Goal: Information Seeking & Learning: Learn about a topic

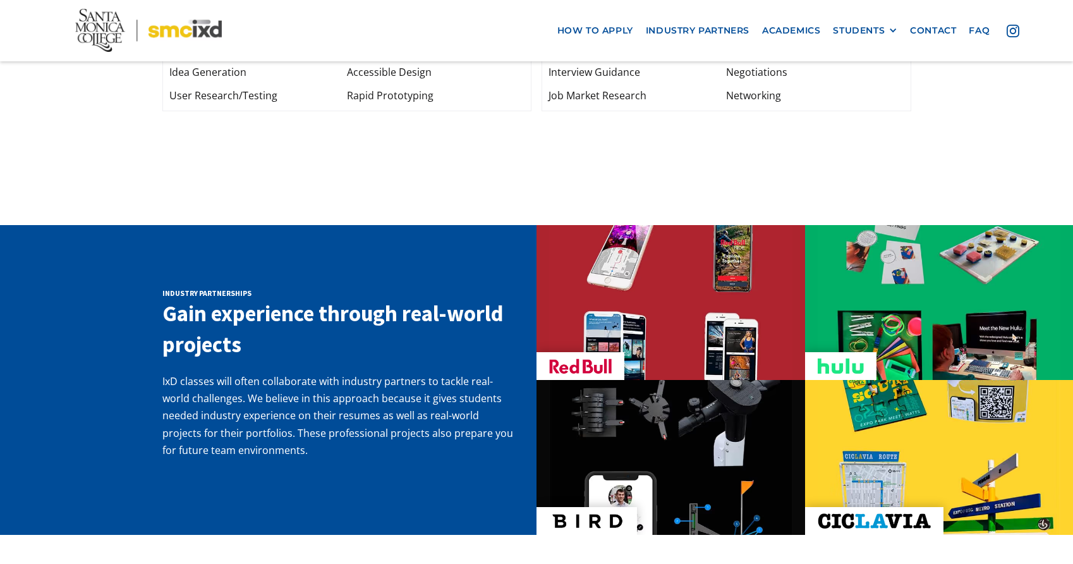
scroll to position [1898, 0]
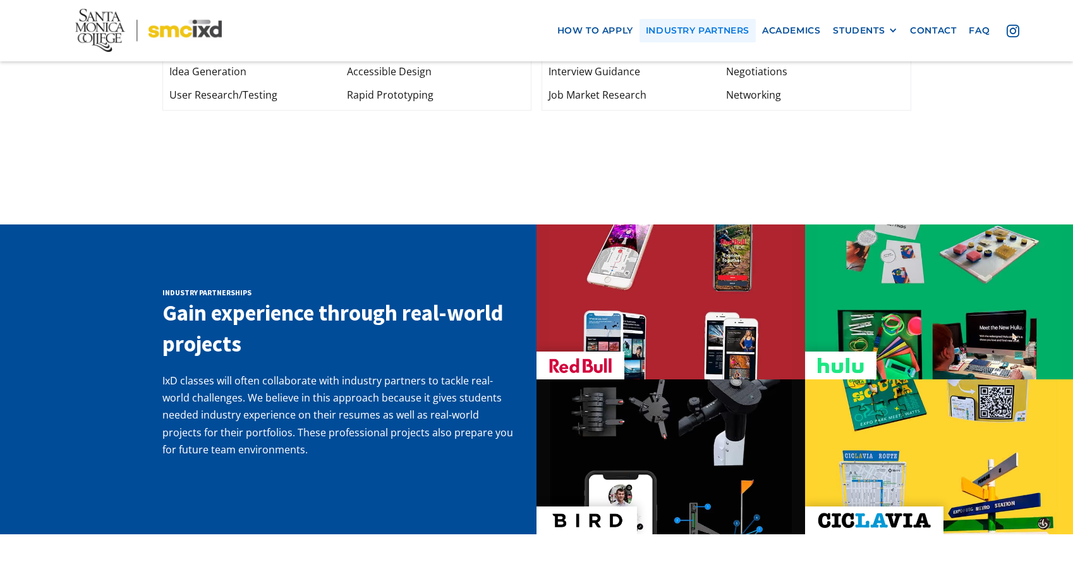
click at [690, 30] on link "industry partners" at bounding box center [698, 30] width 116 height 23
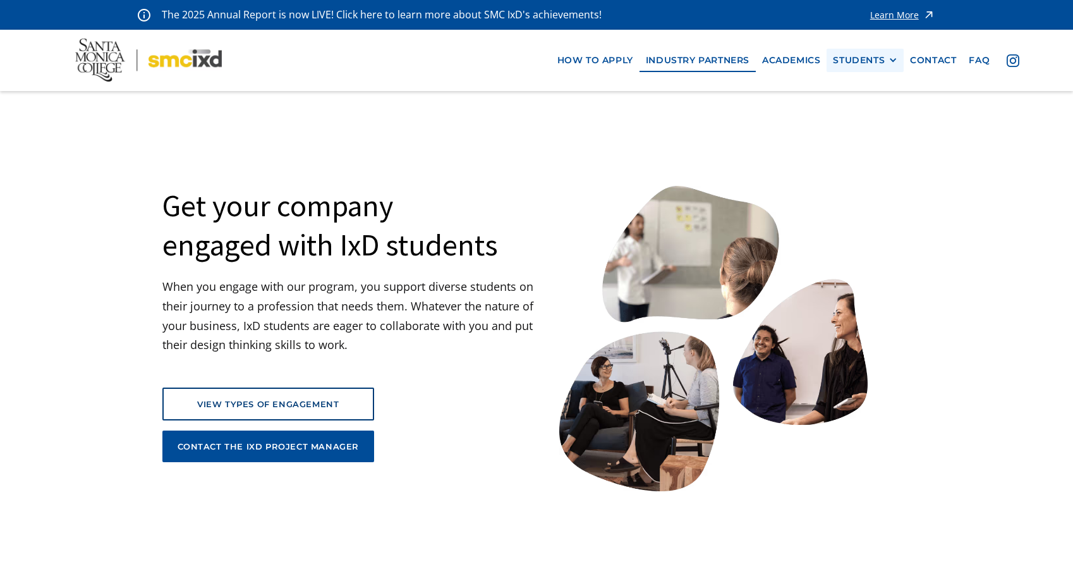
click at [840, 61] on div "STUDENTS" at bounding box center [859, 60] width 52 height 11
click at [799, 66] on link "Academics" at bounding box center [791, 60] width 71 height 23
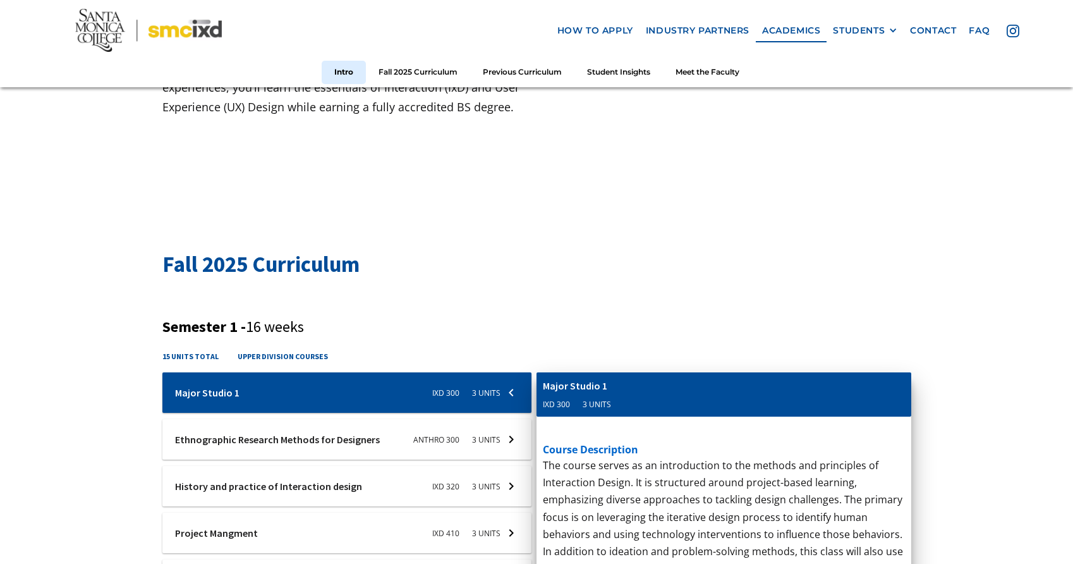
scroll to position [406, 0]
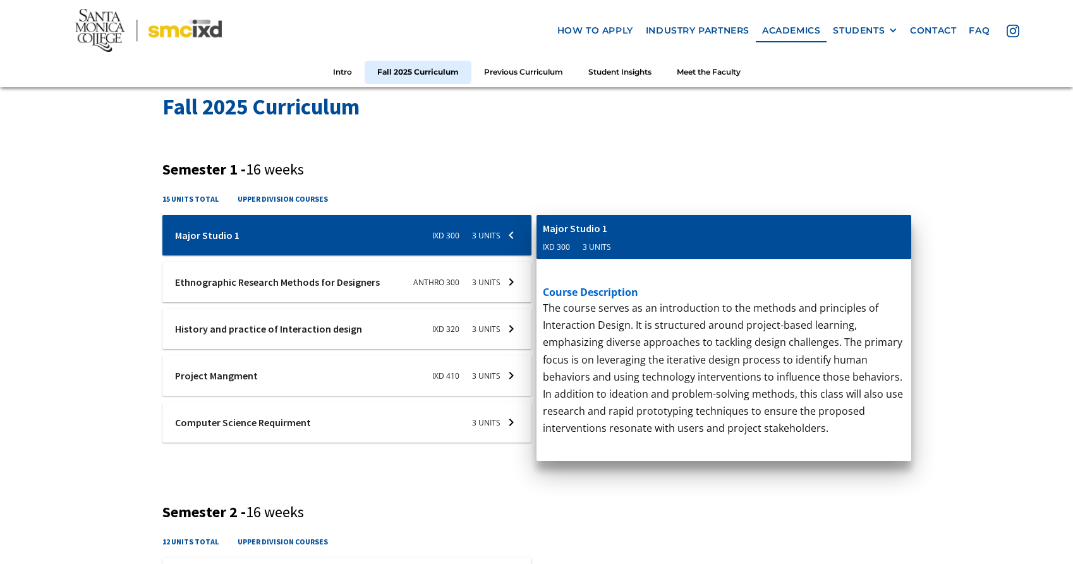
click at [652, 188] on div "Semester 1 - 16 weeks 15 units total upper division courses Ixd-310-studio-1 Ma…" at bounding box center [536, 310] width 749 height 298
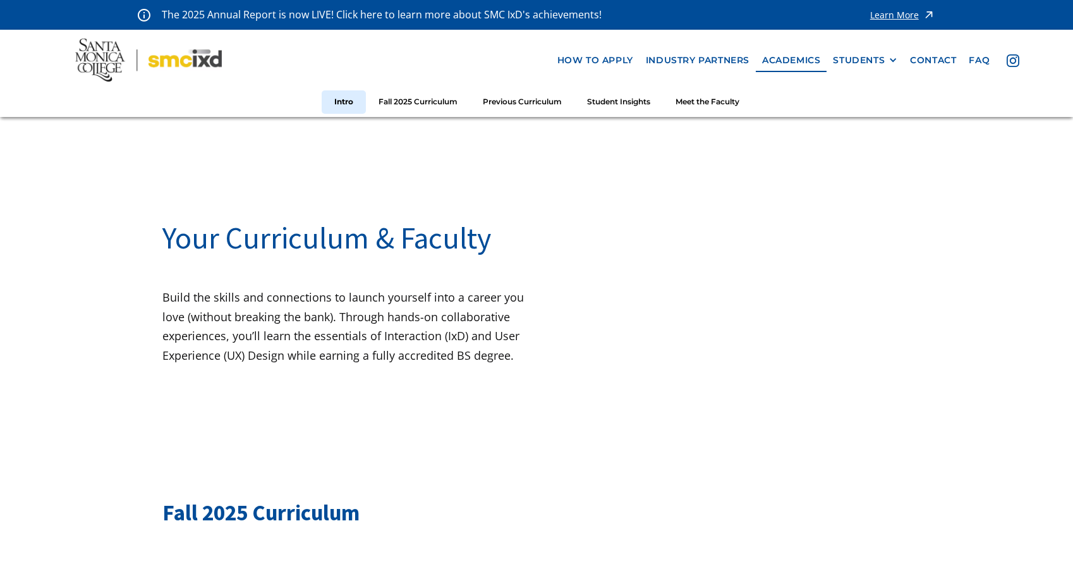
scroll to position [0, 0]
click at [703, 96] on link "Meet the Faculty" at bounding box center [707, 101] width 89 height 23
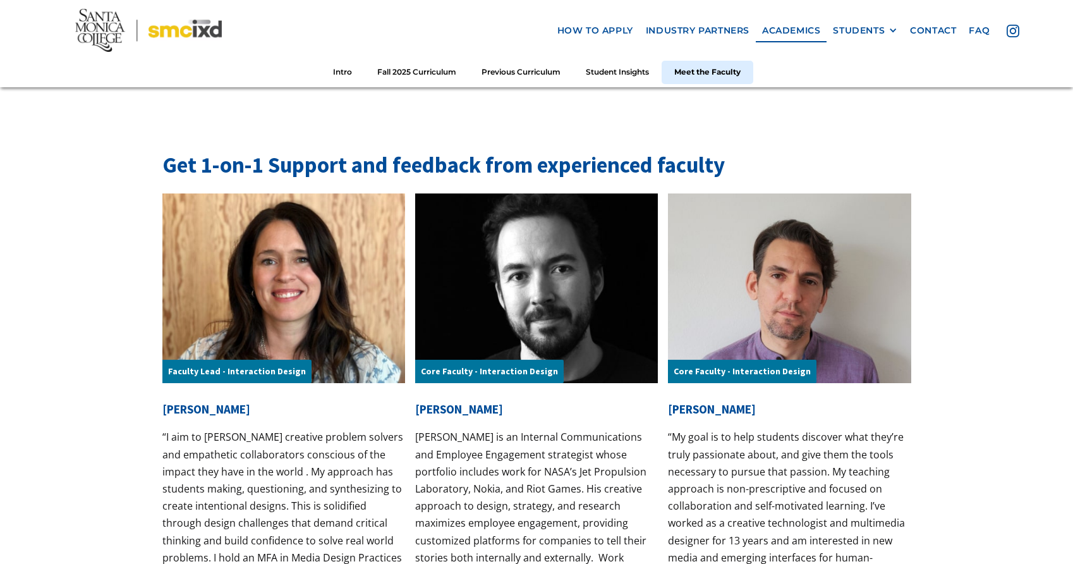
scroll to position [3896, 0]
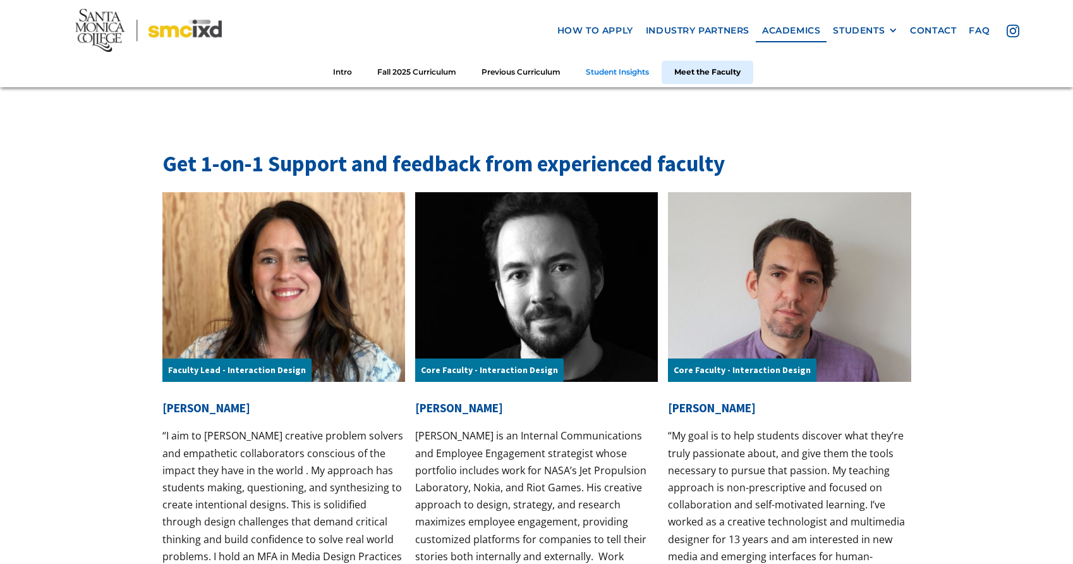
click at [643, 74] on link "Student Insights" at bounding box center [617, 72] width 88 height 23
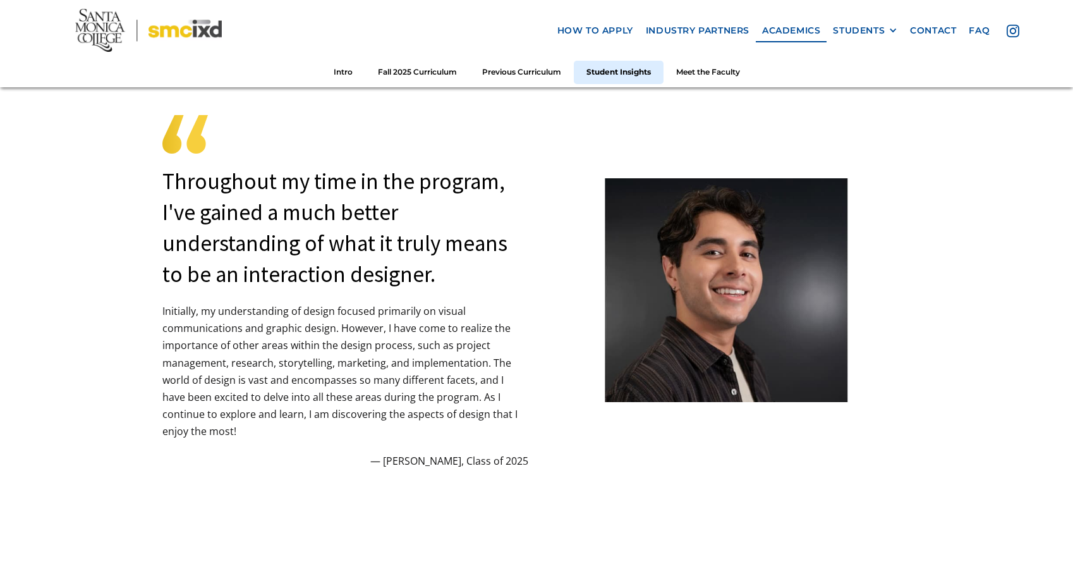
scroll to position [3333, 0]
click at [854, 28] on div "STUDENTS" at bounding box center [859, 30] width 52 height 11
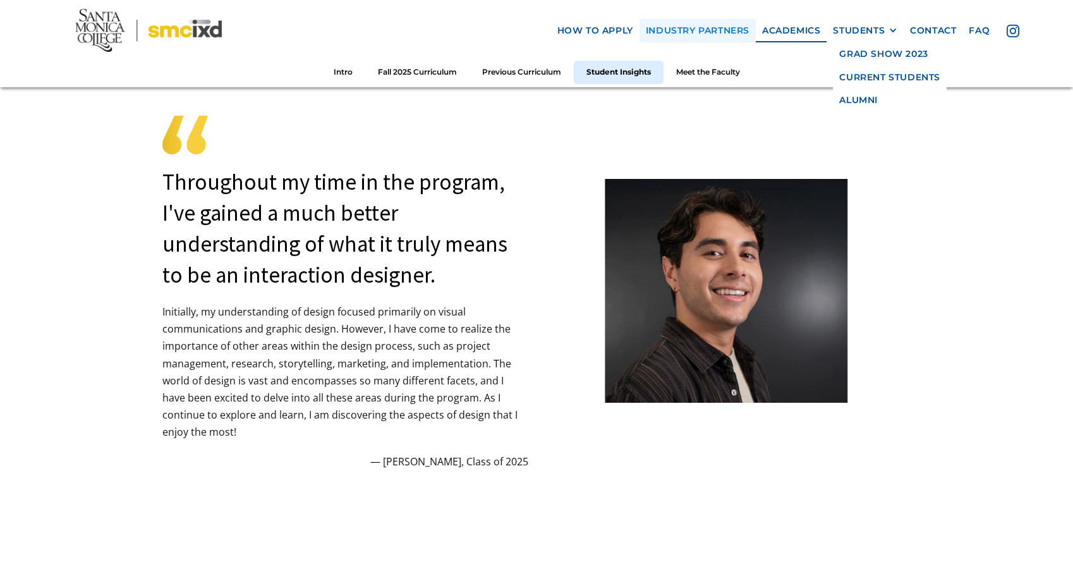
click at [714, 30] on link "industry partners" at bounding box center [698, 30] width 116 height 23
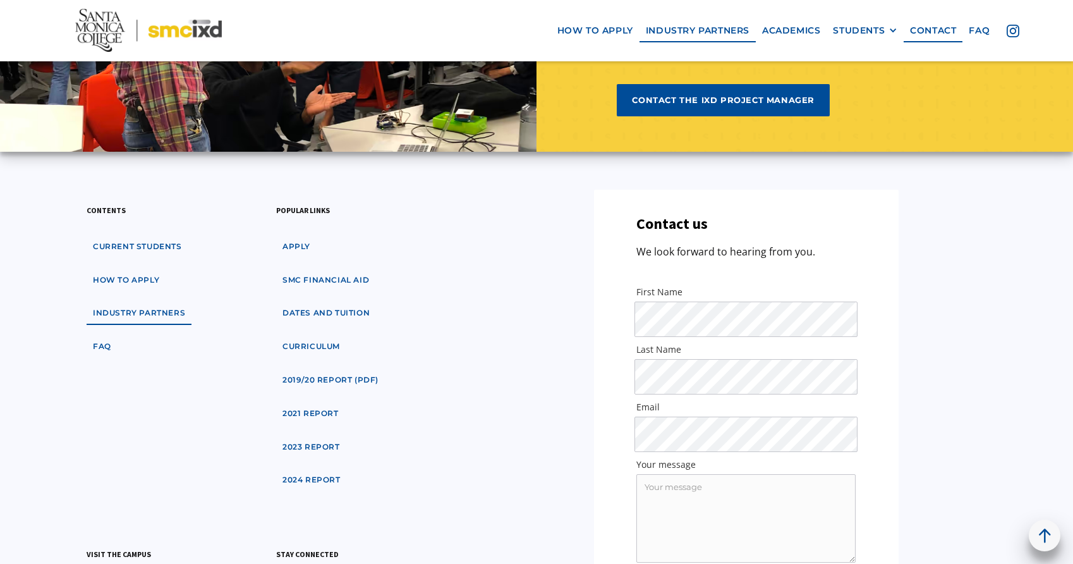
scroll to position [4118, 0]
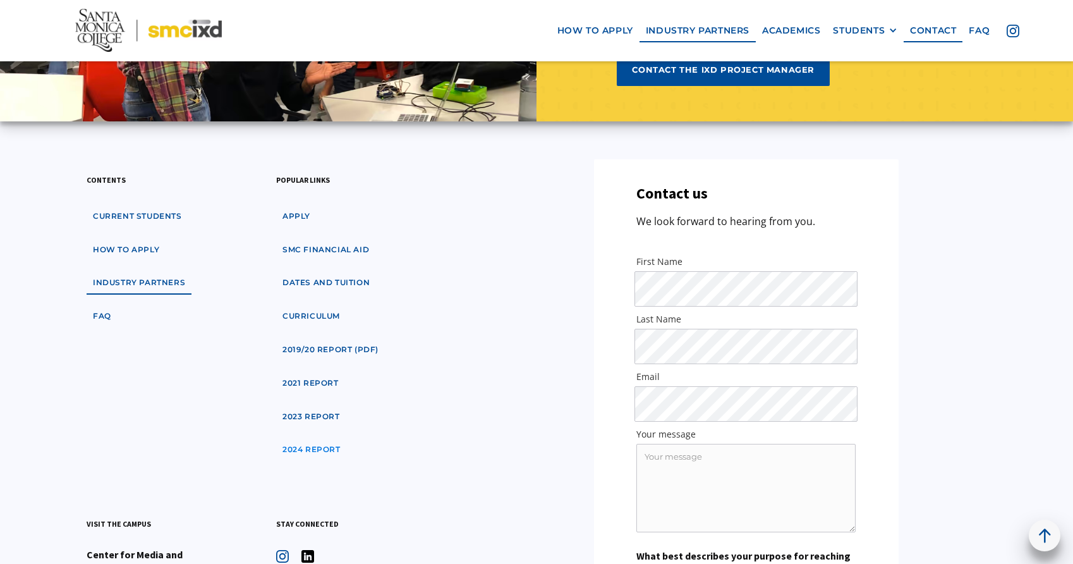
click at [325, 445] on link "2024 Report" at bounding box center [311, 449] width 71 height 23
